Goal: Information Seeking & Learning: Learn about a topic

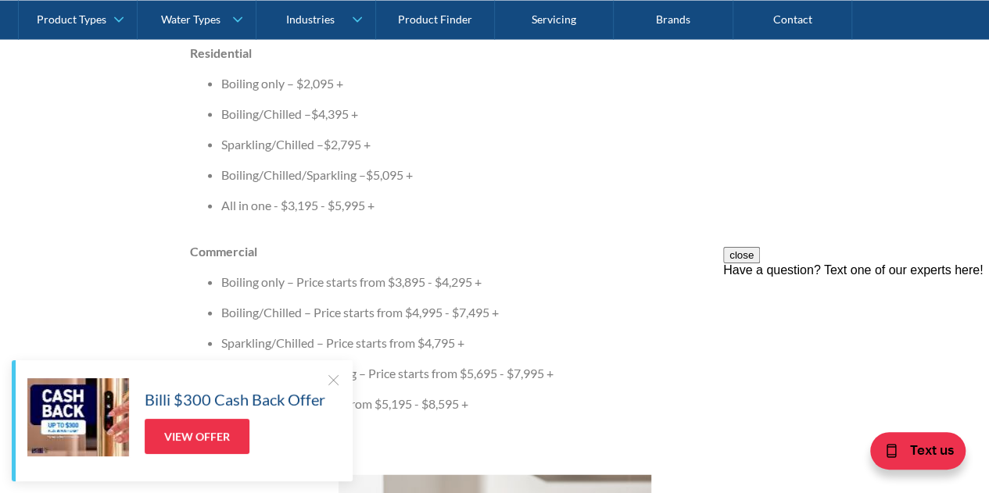
scroll to position [1714, 0]
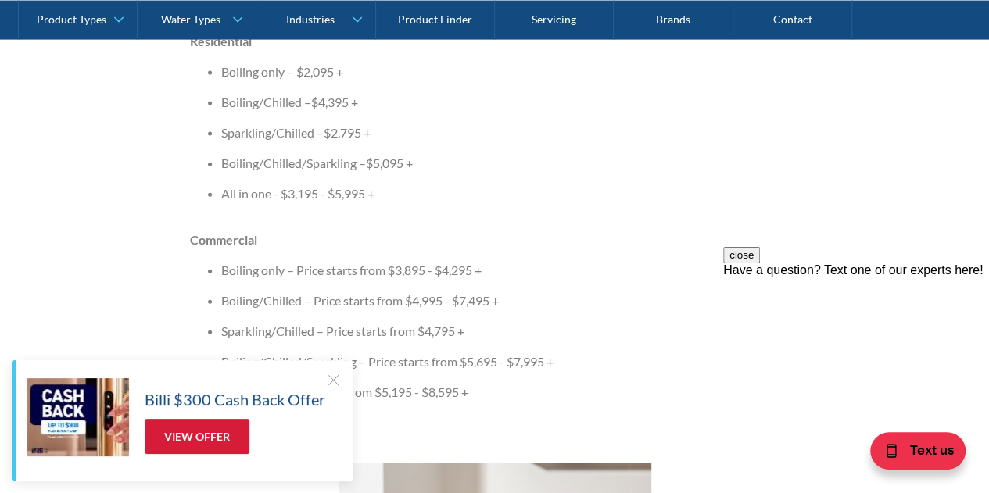
click at [182, 438] on link "View Offer" at bounding box center [197, 436] width 105 height 35
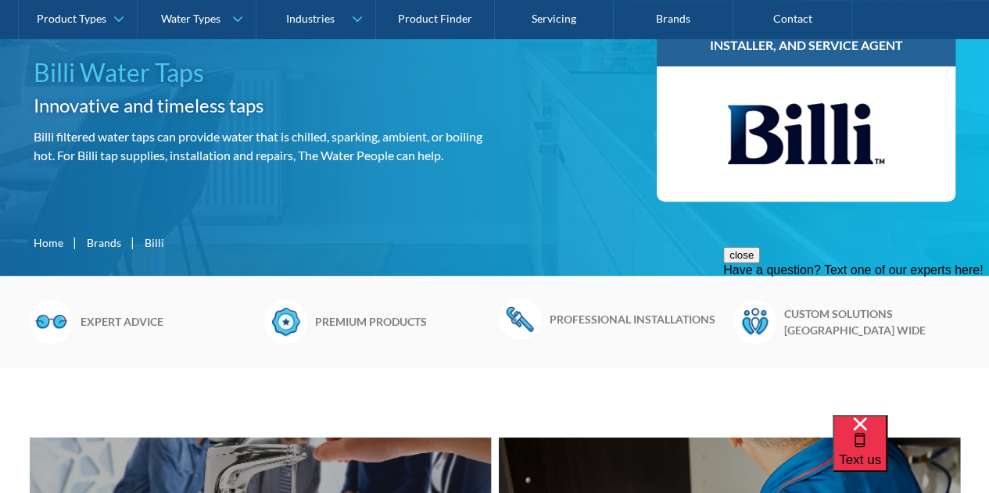
scroll to position [391, 0]
